Goal: Information Seeking & Learning: Find specific fact

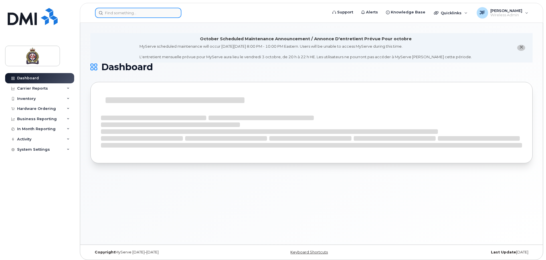
click at [147, 15] on input at bounding box center [138, 13] width 86 height 10
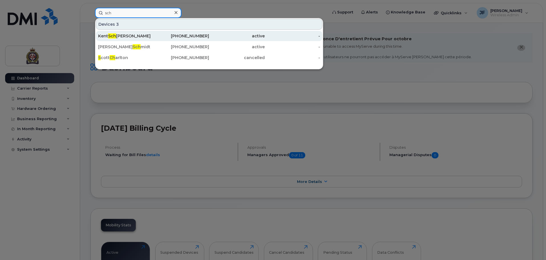
type input "sch"
click at [157, 37] on div "[PHONE_NUMBER]" at bounding box center [182, 36] width 56 height 6
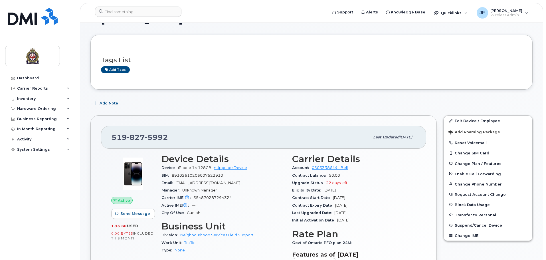
scroll to position [57, 0]
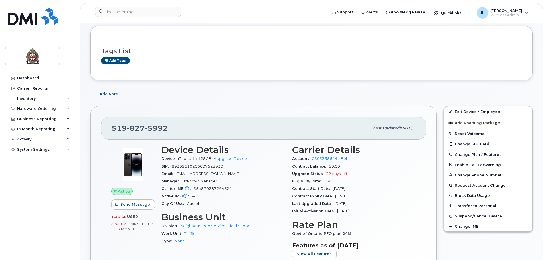
click at [336, 181] on span "Oct 17, 2025" at bounding box center [329, 181] width 12 height 4
drag, startPoint x: 334, startPoint y: 204, endPoint x: 353, endPoint y: 203, distance: 19.1
click at [353, 203] on div "Last Upgraded Date Oct 17, 2023" at bounding box center [354, 203] width 124 height 7
click at [361, 203] on div "Last Upgraded Date Oct 17, 2023" at bounding box center [354, 203] width 124 height 7
click at [273, 168] on div "SIM 89302610206007522930" at bounding box center [223, 166] width 124 height 7
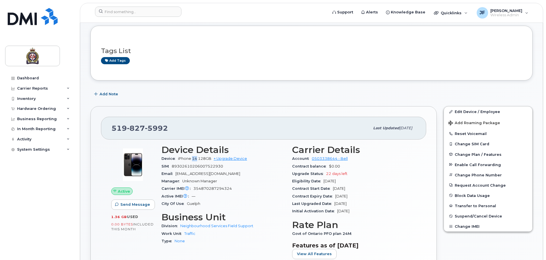
drag, startPoint x: 192, startPoint y: 158, endPoint x: 199, endPoint y: 161, distance: 7.3
click at [199, 161] on div "Device iPhone 14 128GB + Upgrade Device" at bounding box center [223, 158] width 124 height 7
click at [306, 207] on div "Initial Activation Date Sep 17, 2020" at bounding box center [354, 210] width 124 height 7
drag, startPoint x: 363, startPoint y: 211, endPoint x: 360, endPoint y: 211, distance: 3.4
click at [360, 211] on div "Initial Activation Date Sep 17, 2020" at bounding box center [354, 210] width 124 height 7
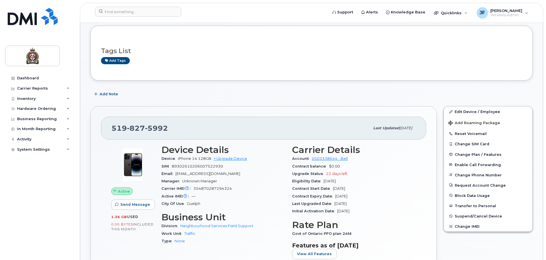
click at [364, 211] on div "Initial Activation Date Sep 17, 2020" at bounding box center [354, 210] width 124 height 7
click at [368, 209] on div "Initial Activation Date Sep 17, 2020" at bounding box center [354, 210] width 124 height 7
click at [360, 204] on div "Last Upgraded Date Oct 17, 2023" at bounding box center [354, 203] width 124 height 7
click at [326, 174] on span "22 days left" at bounding box center [336, 173] width 21 height 4
click at [355, 173] on div "Upgrade Status 22 days left" at bounding box center [354, 173] width 124 height 7
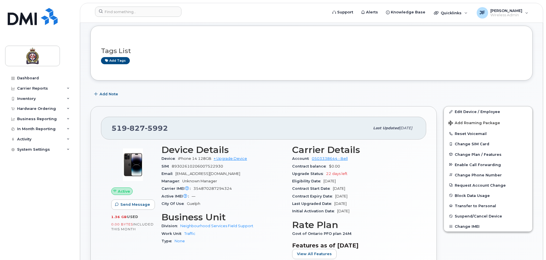
click at [234, 189] on div "Carrier IMEI Carrier IMEI is reported during the last billing cycle or change o…" at bounding box center [223, 188] width 124 height 7
click at [228, 173] on span "kschneider@guelphpolice.ca" at bounding box center [207, 173] width 65 height 4
drag, startPoint x: 237, startPoint y: 173, endPoint x: 178, endPoint y: 167, distance: 59.6
click at [178, 167] on section "Device Details Device iPhone 14 128GB + Upgrade Device SIM 89302610206007522930…" at bounding box center [223, 176] width 124 height 63
click at [260, 177] on div "Manager Unknown Manager" at bounding box center [223, 180] width 124 height 7
